Goal: Task Accomplishment & Management: Manage account settings

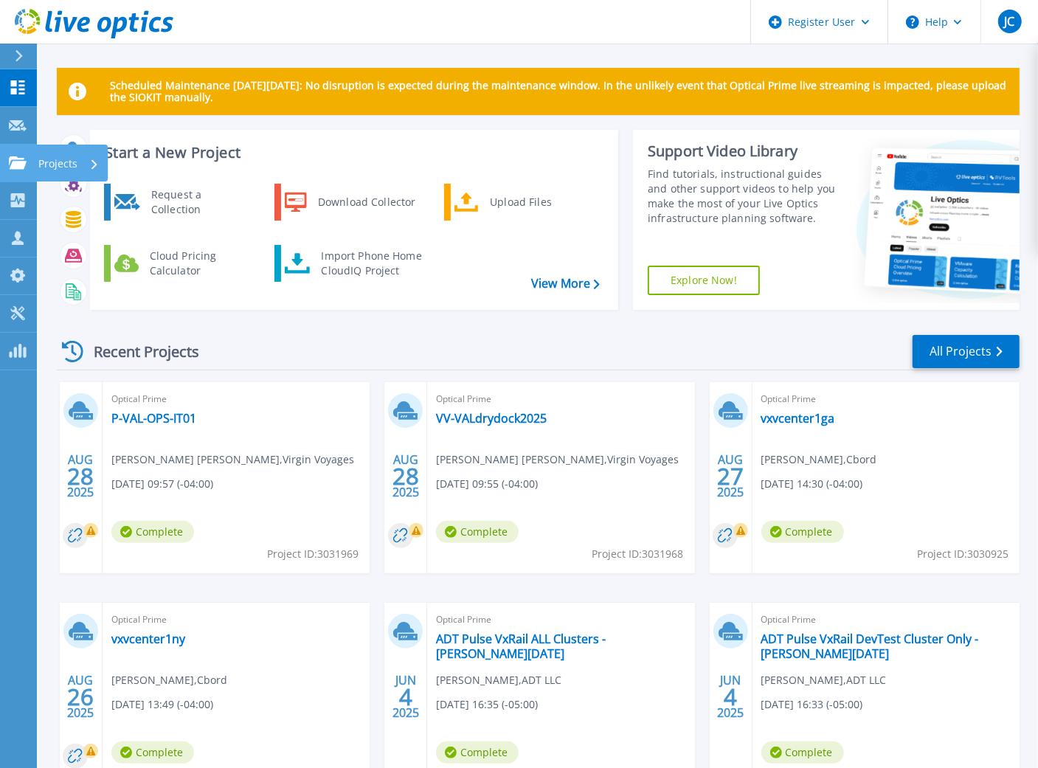
click at [59, 164] on p "Projects" at bounding box center [57, 164] width 39 height 38
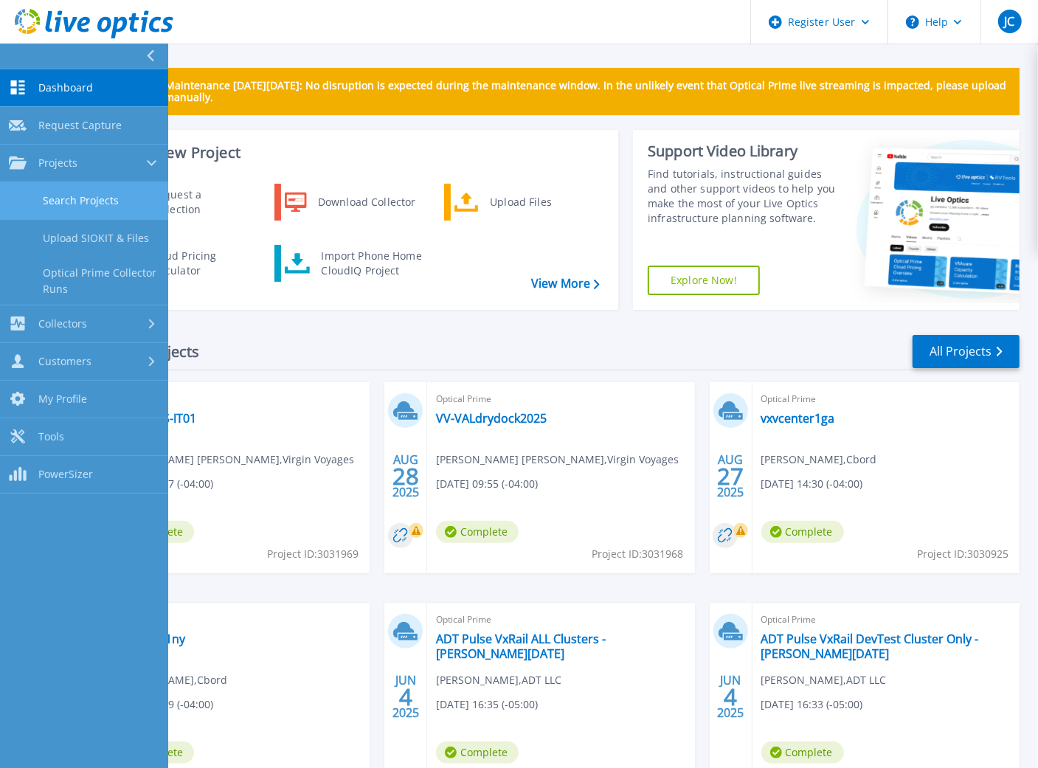
click at [77, 195] on link "Search Projects" at bounding box center [84, 201] width 168 height 38
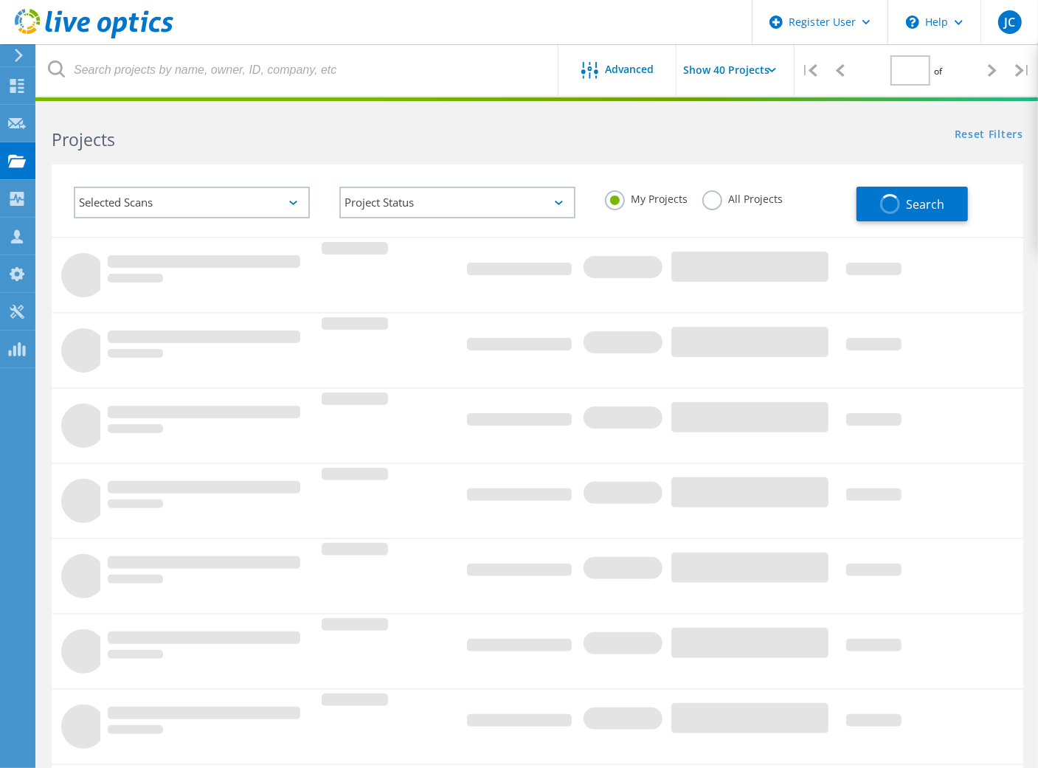
type input "2"
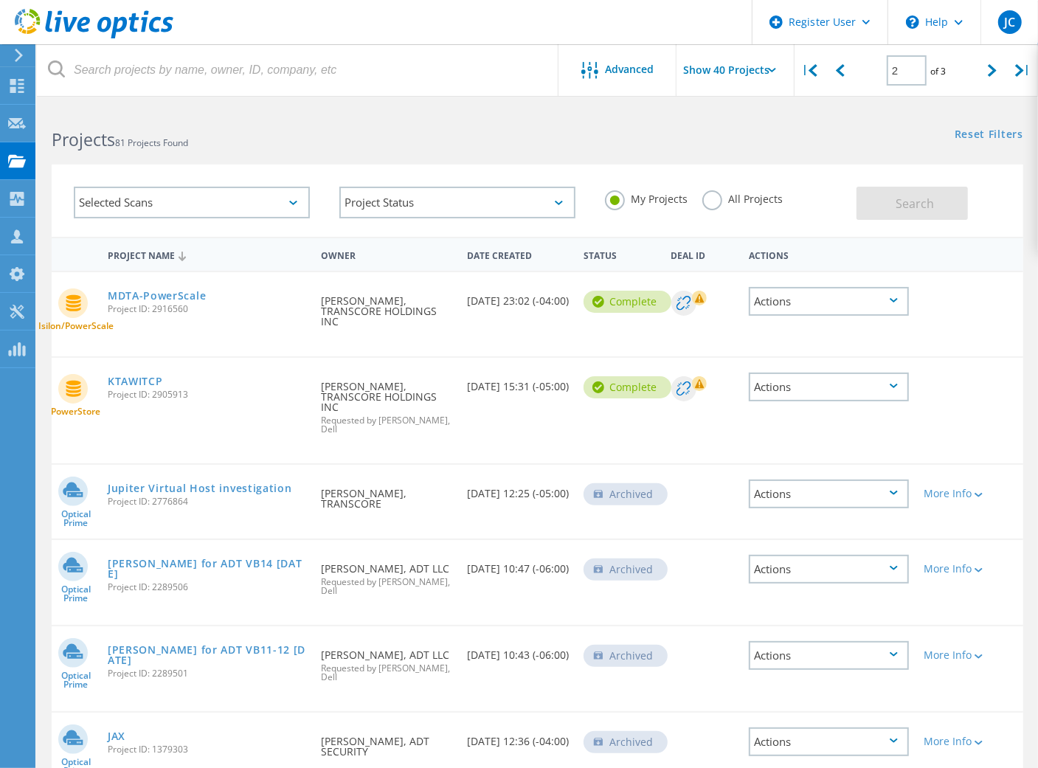
click at [707, 201] on label "All Projects" at bounding box center [742, 197] width 80 height 14
click at [0, 0] on input "All Projects" at bounding box center [0, 0] width 0 height 0
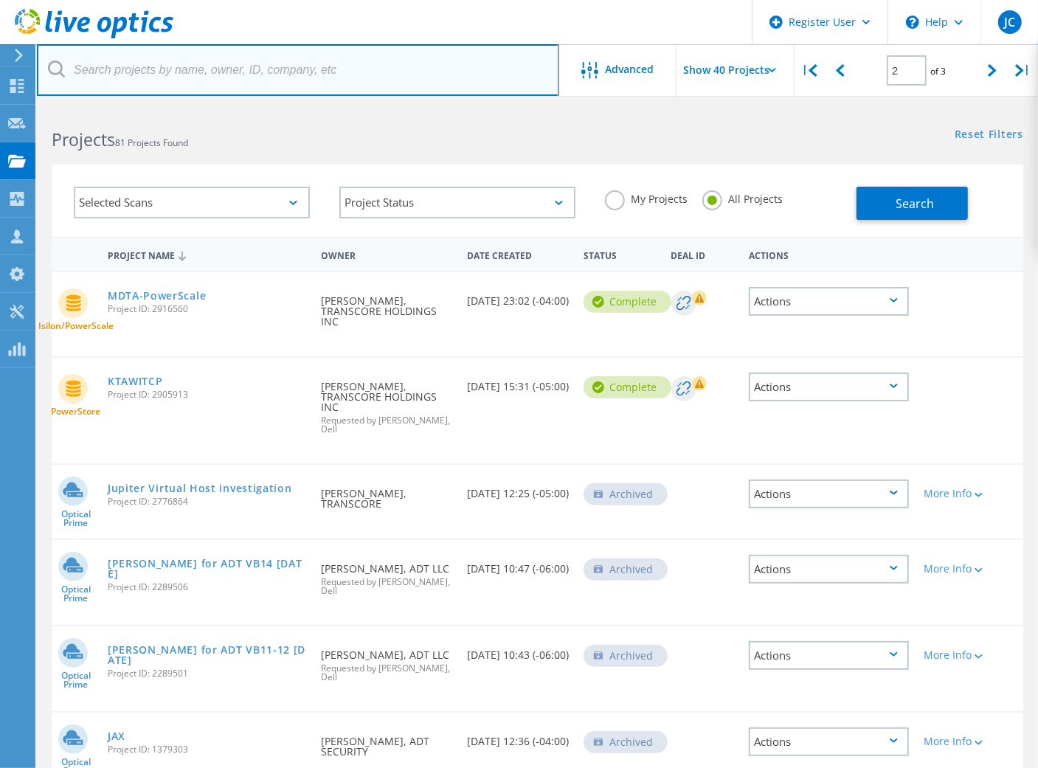
click at [151, 74] on input "text" at bounding box center [298, 70] width 522 height 52
type input "@virginvoyages.com"
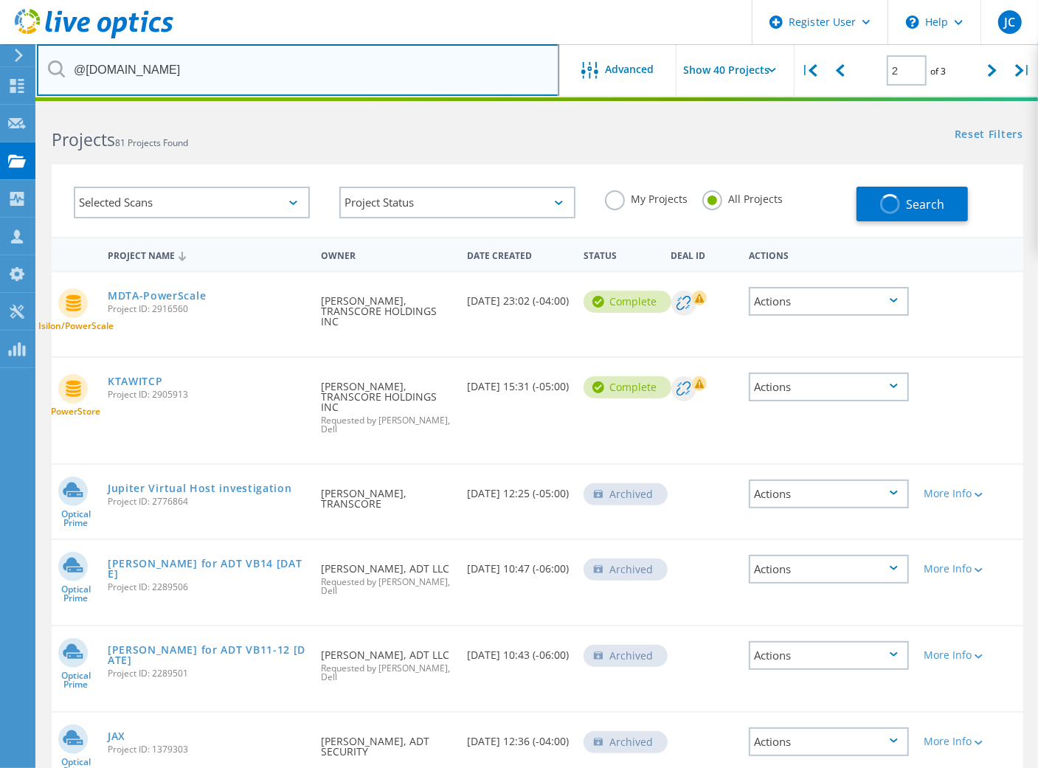
type input "1"
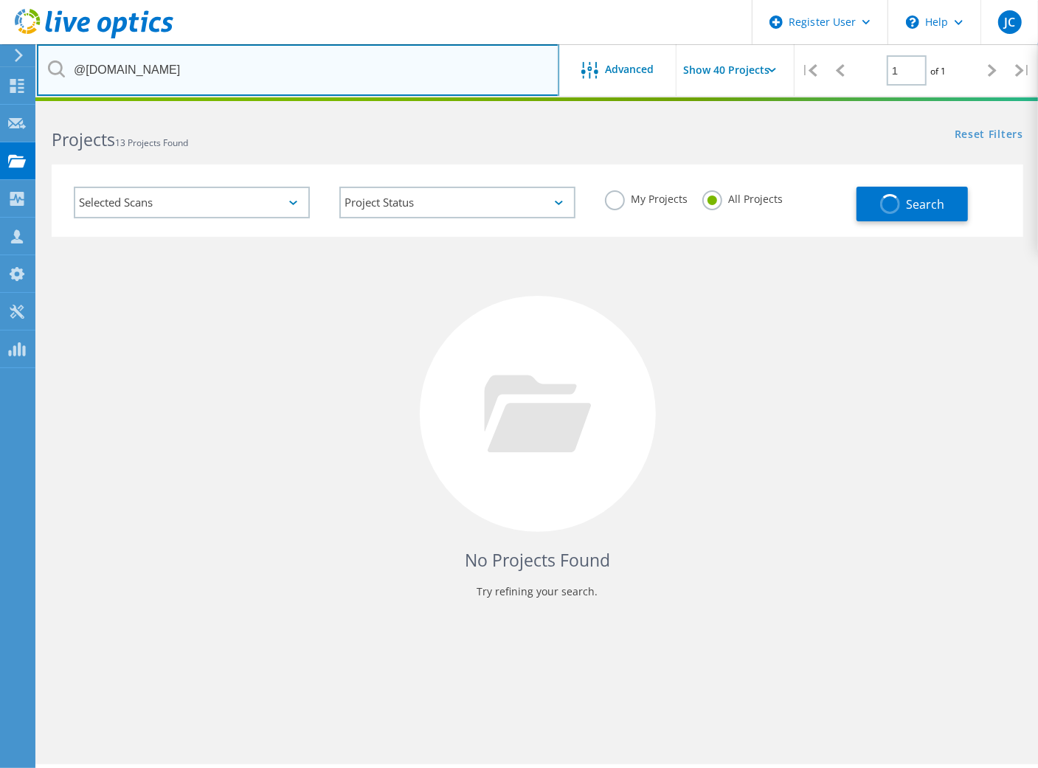
click at [270, 66] on input "@virginvoyages.com" at bounding box center [298, 70] width 522 height 52
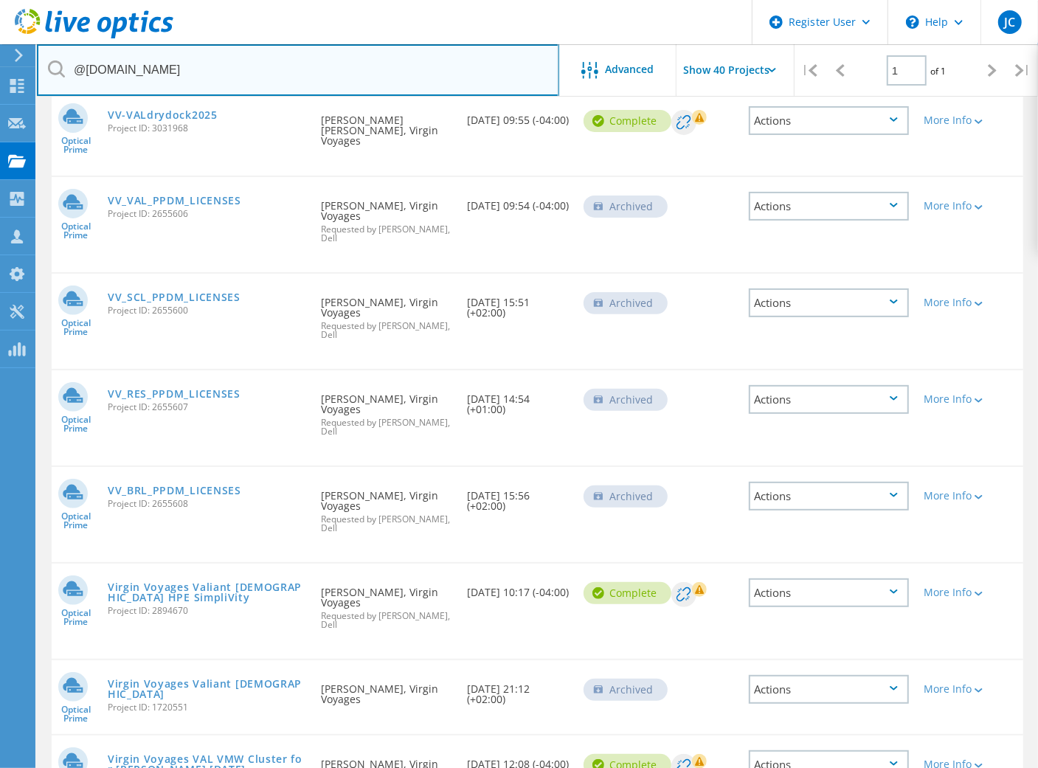
scroll to position [201, 0]
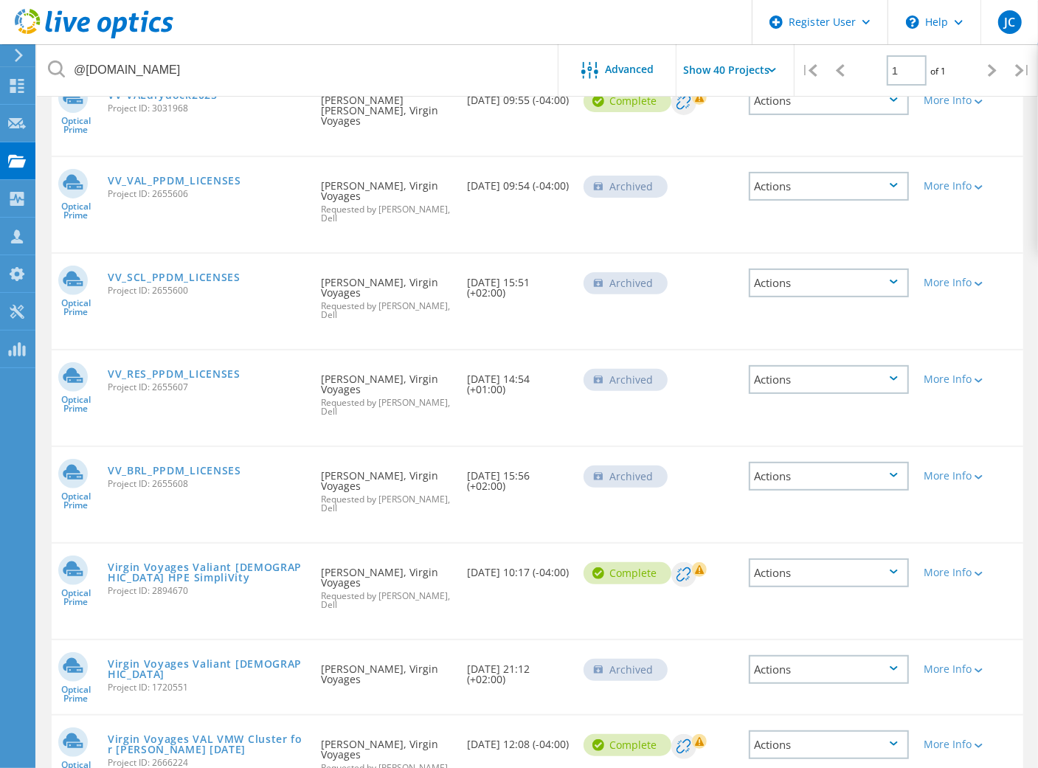
click at [864, 268] on div "Actions" at bounding box center [829, 282] width 160 height 29
click at [815, 317] on div "Restore" at bounding box center [828, 328] width 157 height 23
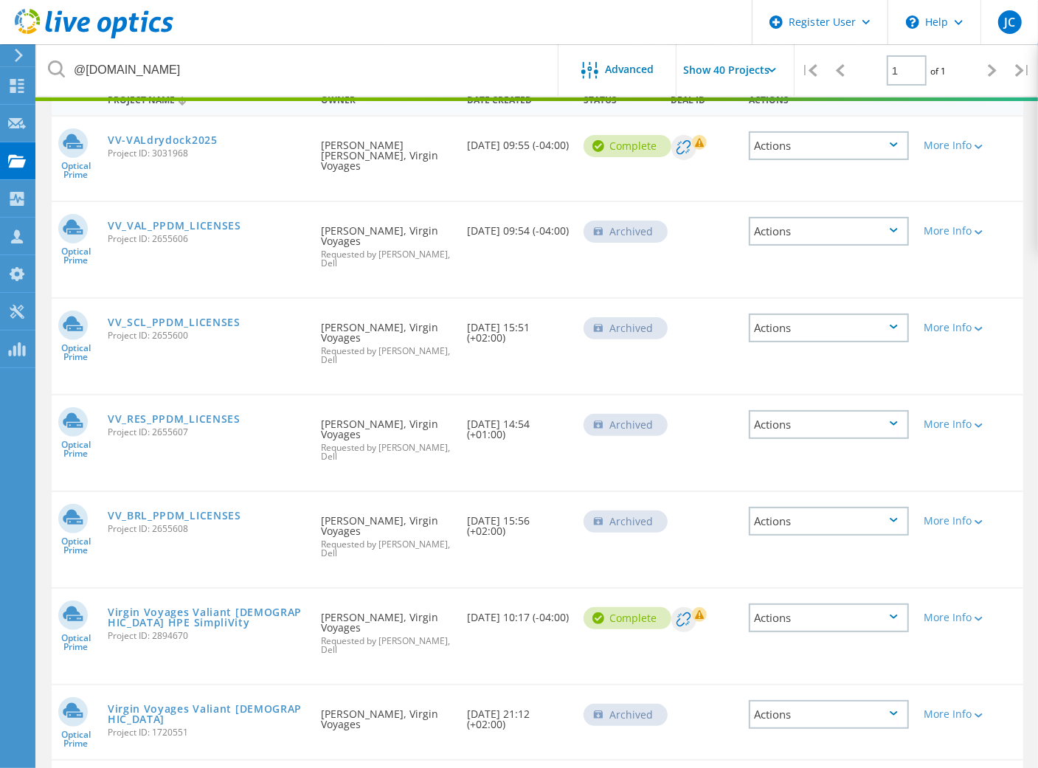
scroll to position [134, 0]
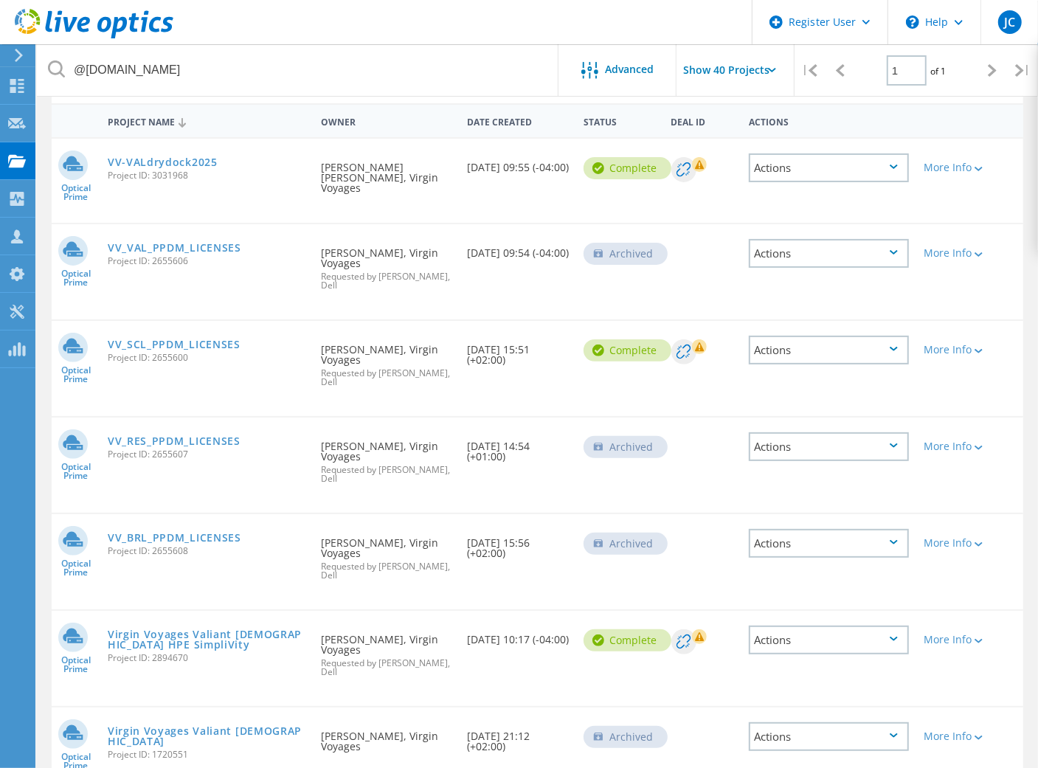
click at [909, 432] on div "Actions" at bounding box center [829, 446] width 160 height 29
click at [845, 481] on div "Restore" at bounding box center [828, 492] width 157 height 23
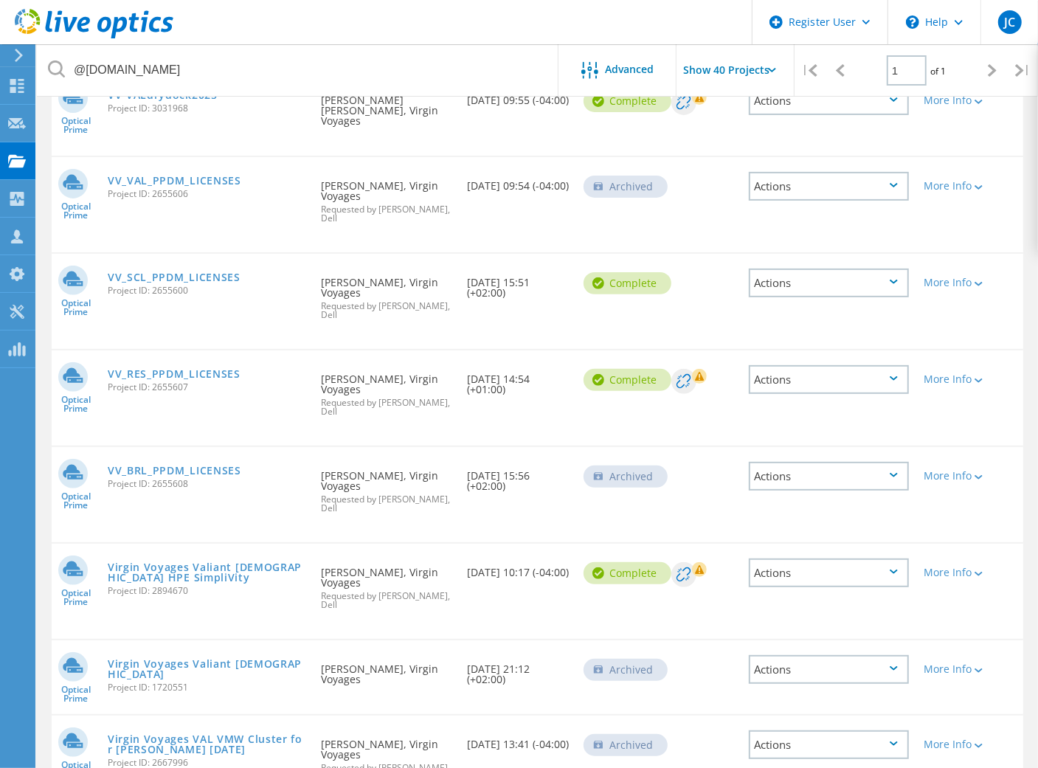
click at [909, 462] on div "Actions" at bounding box center [829, 476] width 160 height 29
click at [848, 510] on div "Restore" at bounding box center [828, 521] width 157 height 23
click at [892, 172] on div "Actions" at bounding box center [829, 186] width 160 height 29
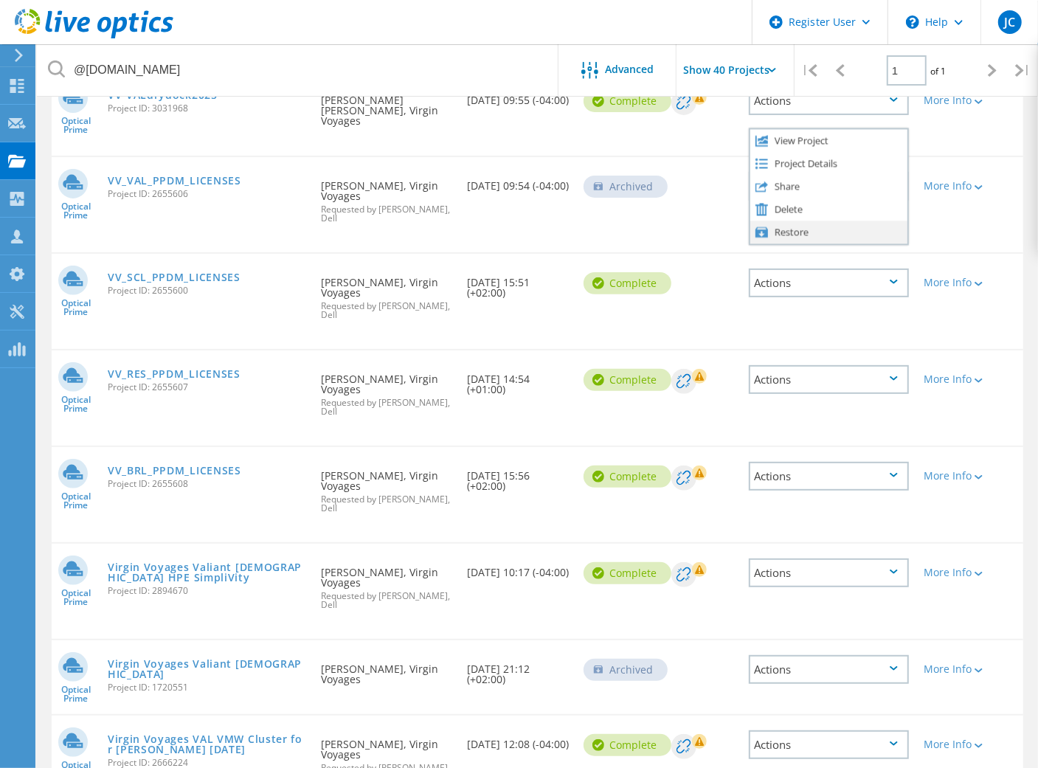
click at [833, 222] on div "Restore" at bounding box center [828, 232] width 157 height 23
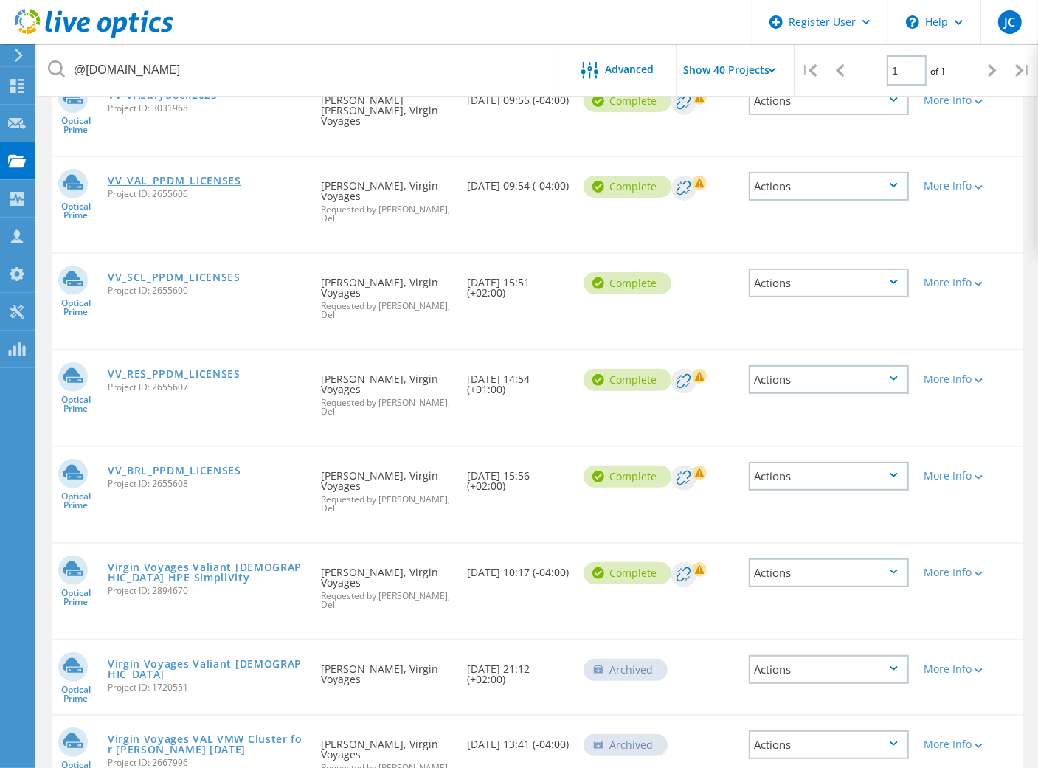
click at [195, 176] on link "VV_VAL_PPDM_LICENSES" at bounding box center [175, 181] width 134 height 10
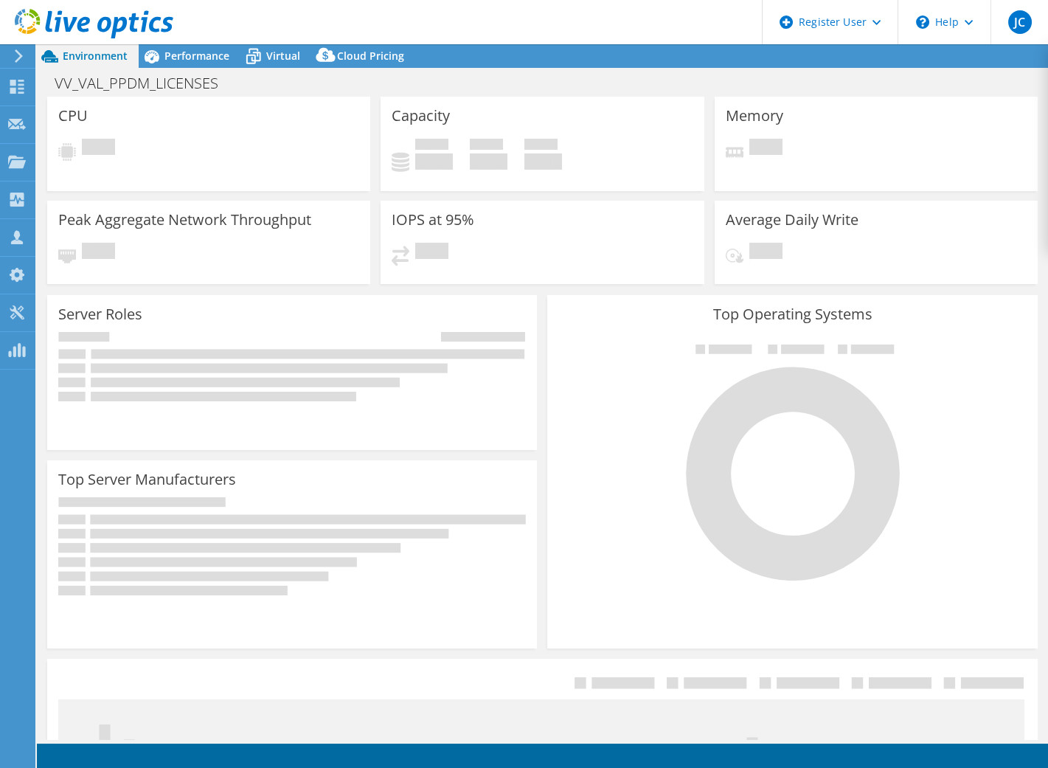
select select "USD"
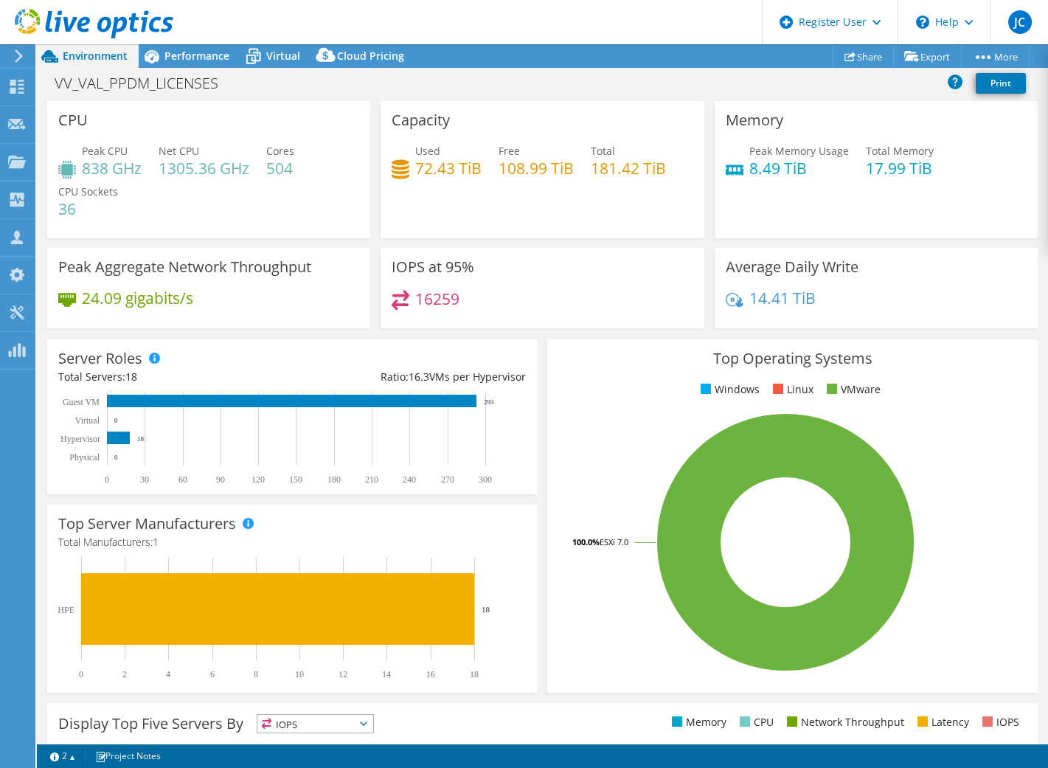
click at [656, 52] on div "Project Actions Project Actions Share Export vSAN ReadyNode Sizer PSS Solution …" at bounding box center [542, 56] width 1011 height 24
click at [481, 28] on header "JC Dell User Jesse Chacon Jesse.Chacon@dell.com Dell My Profile Log Out \n Help…" at bounding box center [524, 22] width 1048 height 44
click at [204, 47] on div "Performance" at bounding box center [190, 56] width 102 height 24
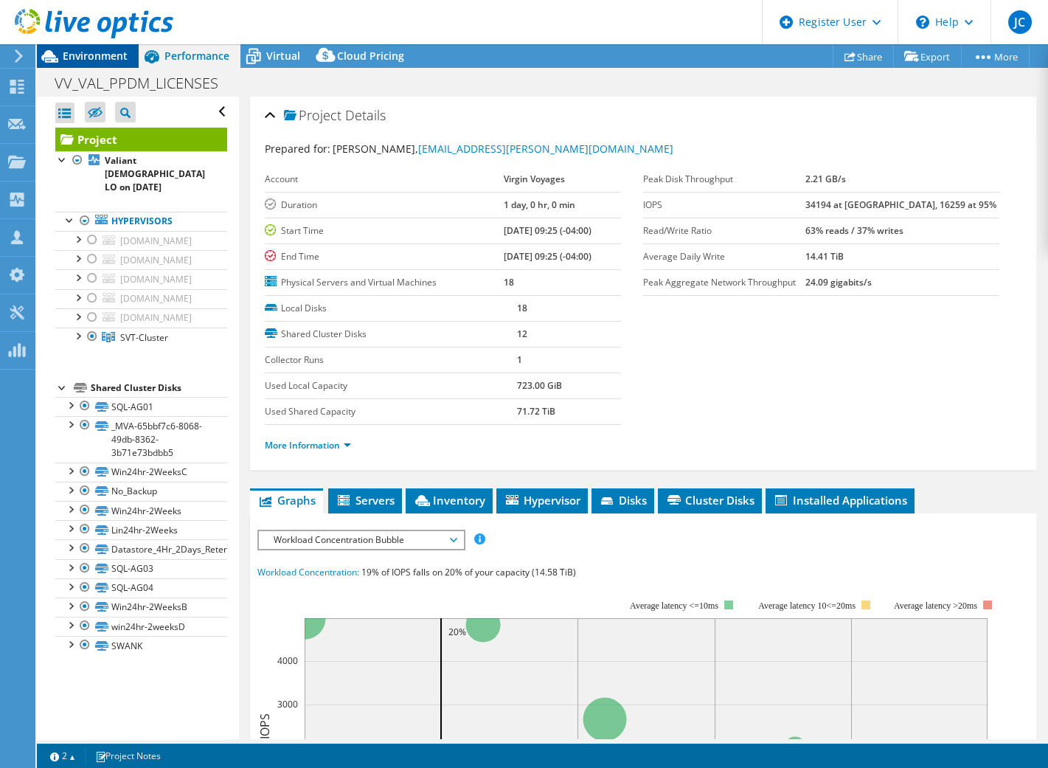
click at [69, 63] on div "Environment" at bounding box center [88, 56] width 102 height 24
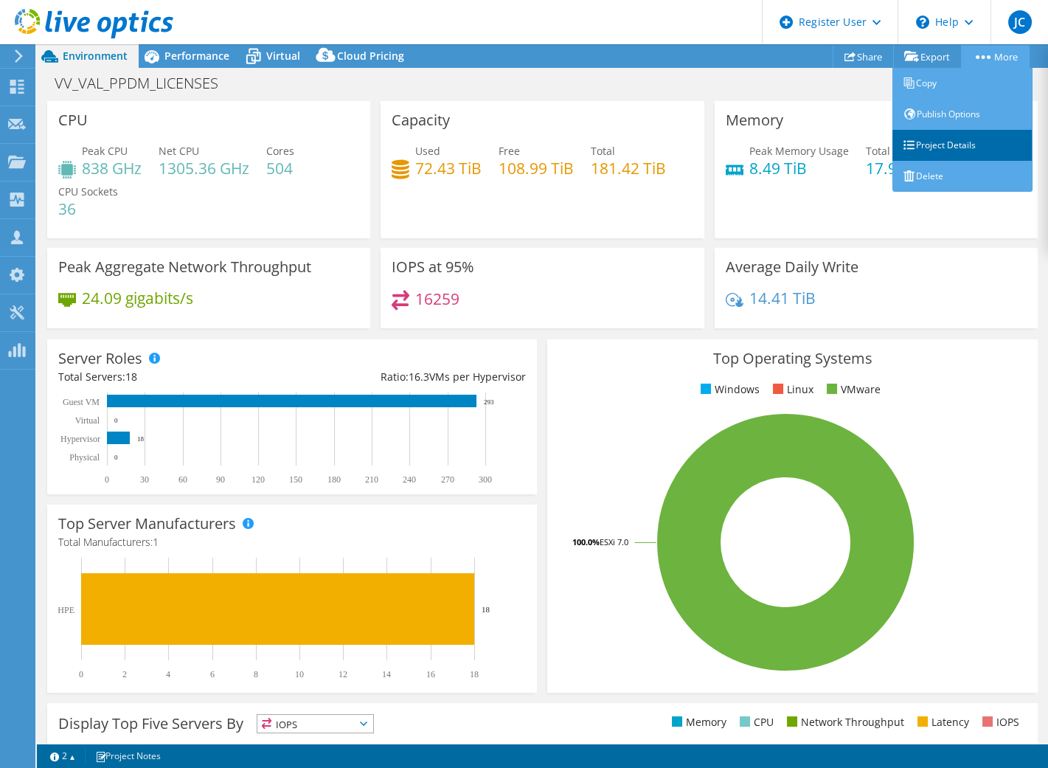
click at [961, 140] on link "Project Details" at bounding box center [962, 145] width 140 height 31
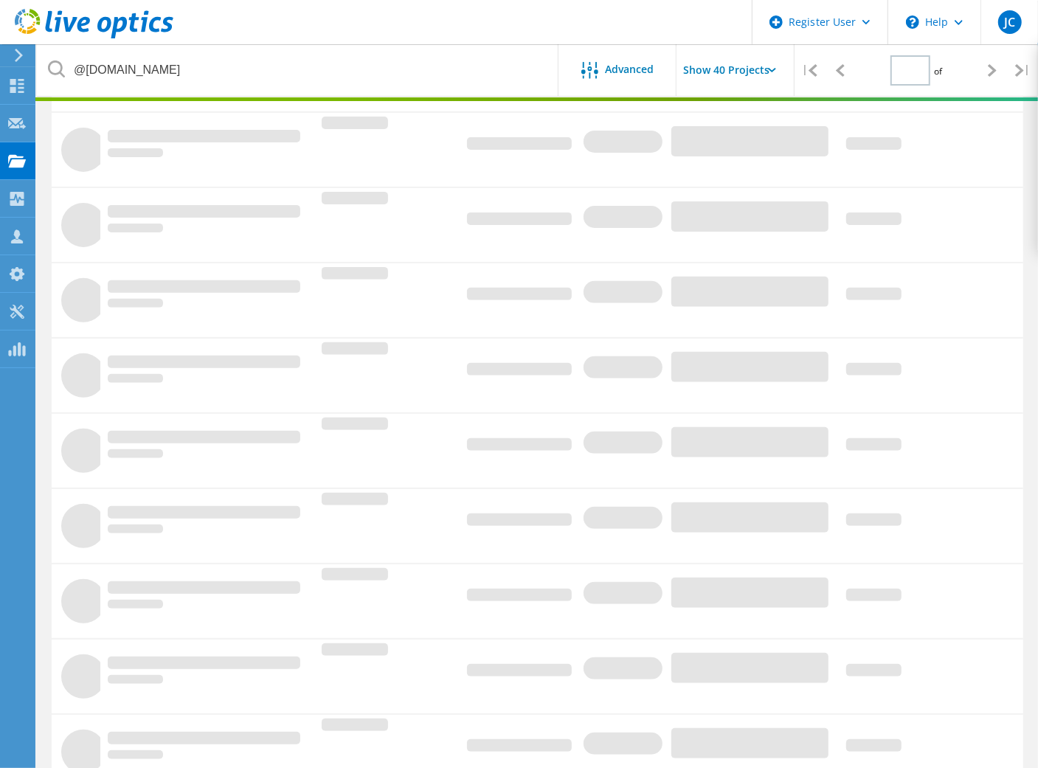
type input "1"
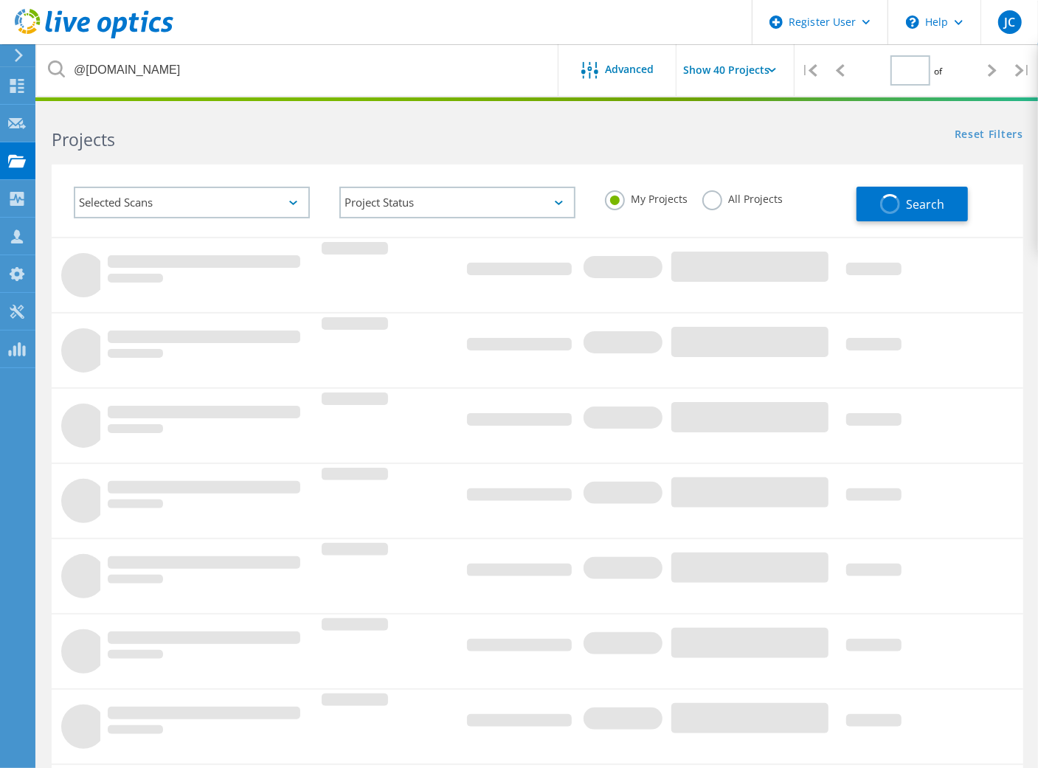
type input "1"
